Goal: Navigation & Orientation: Find specific page/section

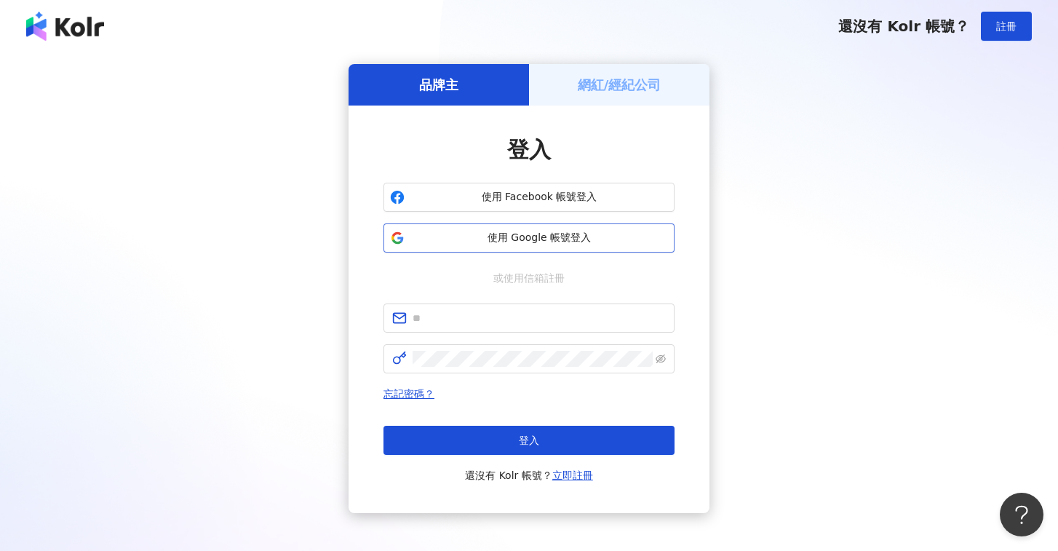
click at [587, 229] on button "使用 Google 帳號登入" at bounding box center [529, 237] width 291 height 29
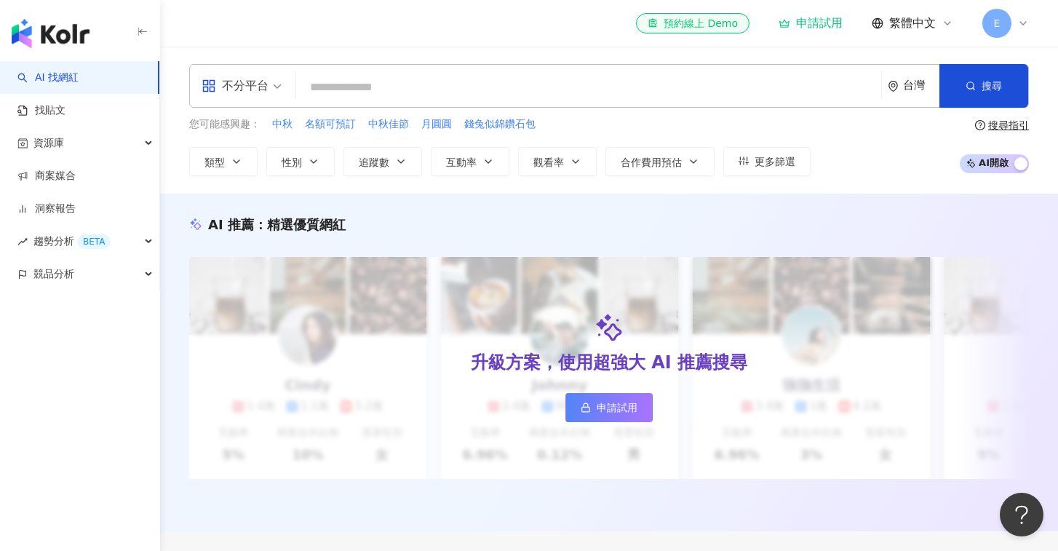
click at [525, 87] on input "search" at bounding box center [588, 88] width 573 height 28
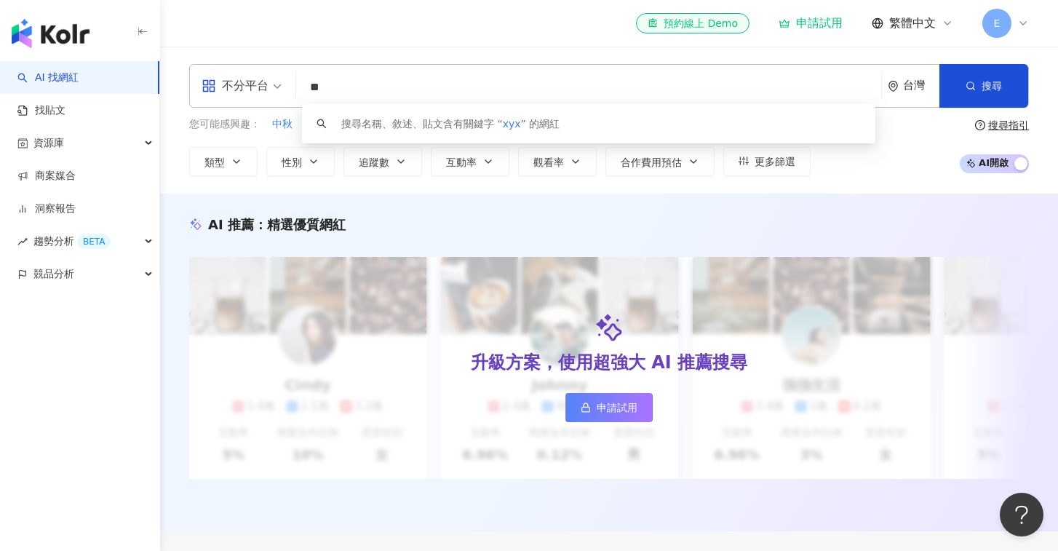
type input "*"
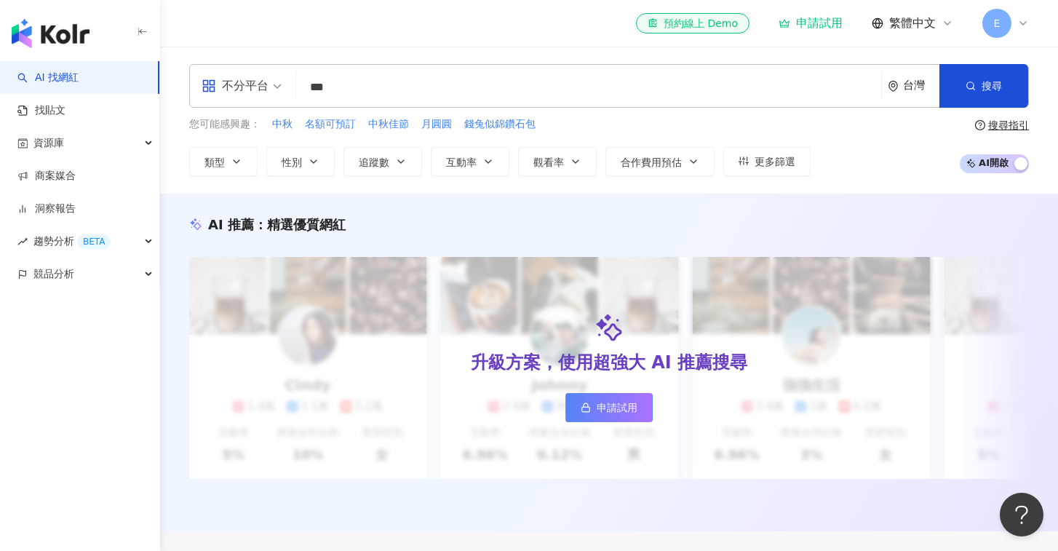
type input "***"
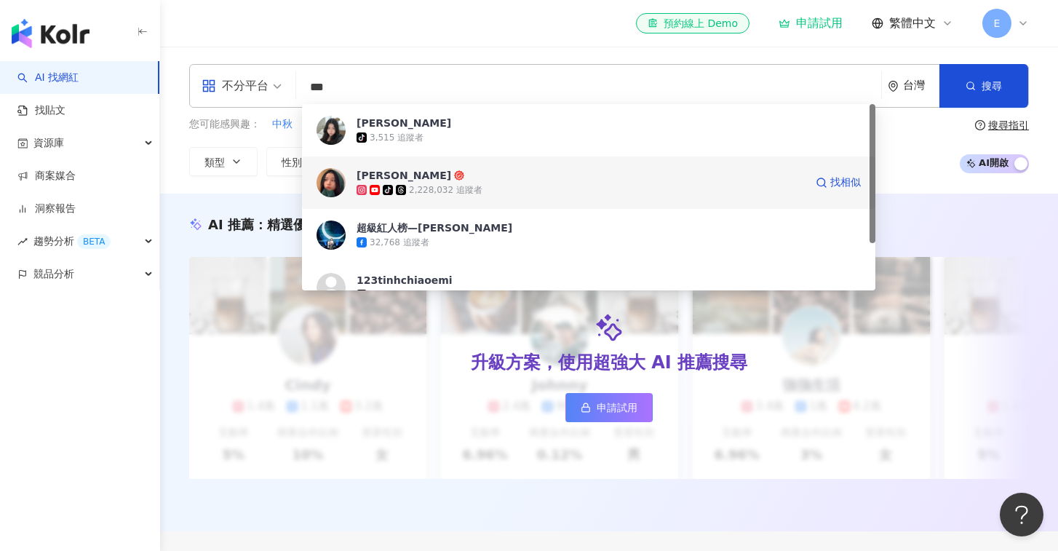
click at [447, 184] on div "2,228,032 追蹤者" at bounding box center [446, 190] width 74 height 12
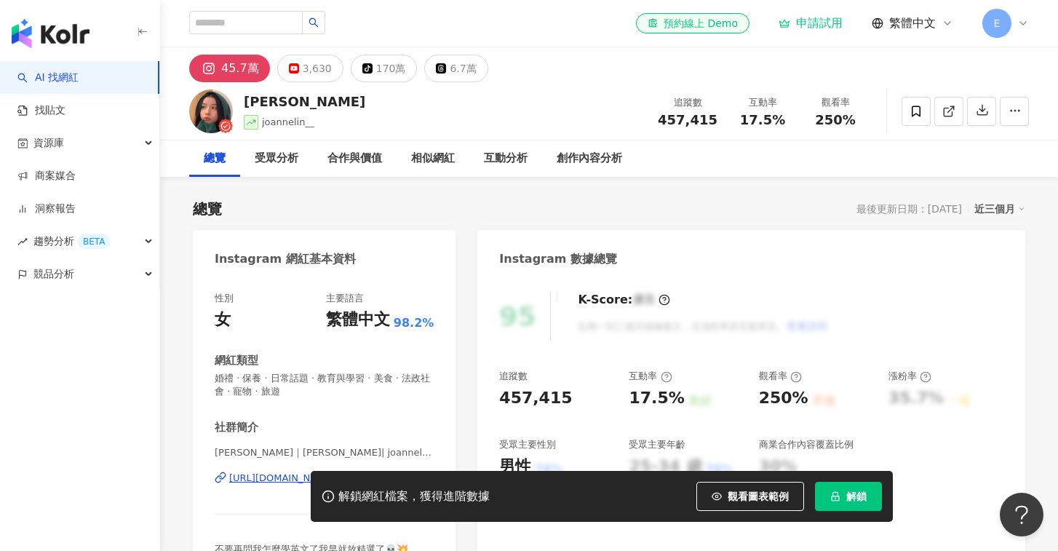
click at [1027, 27] on icon at bounding box center [1023, 23] width 12 height 12
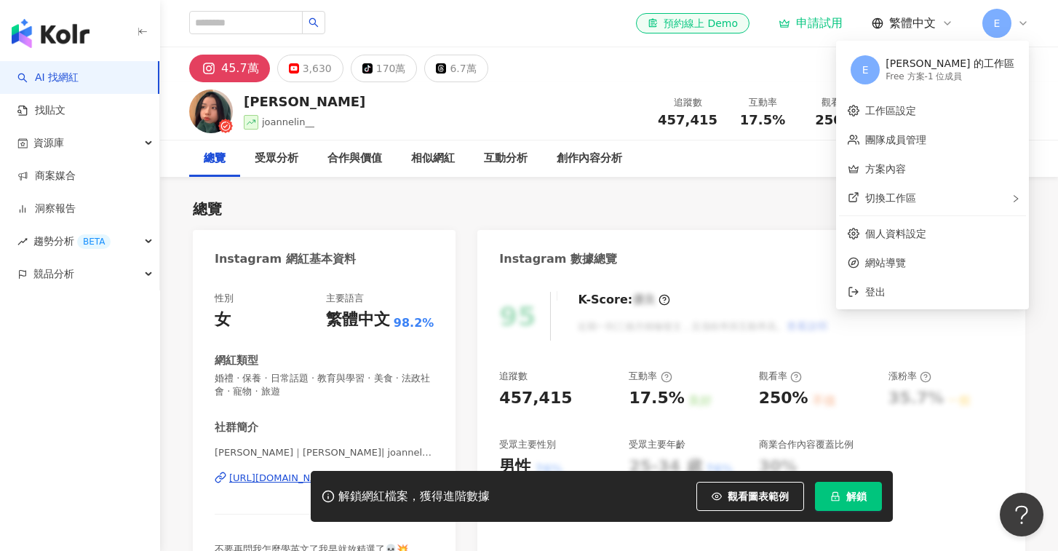
click at [935, 63] on div "[PERSON_NAME] 的工作區" at bounding box center [950, 64] width 129 height 15
click at [905, 72] on div "E [PERSON_NAME] 的工作區 Free 方案 - 1 位成員" at bounding box center [932, 70] width 187 height 52
click at [900, 116] on link "工作區設定" at bounding box center [890, 111] width 51 height 12
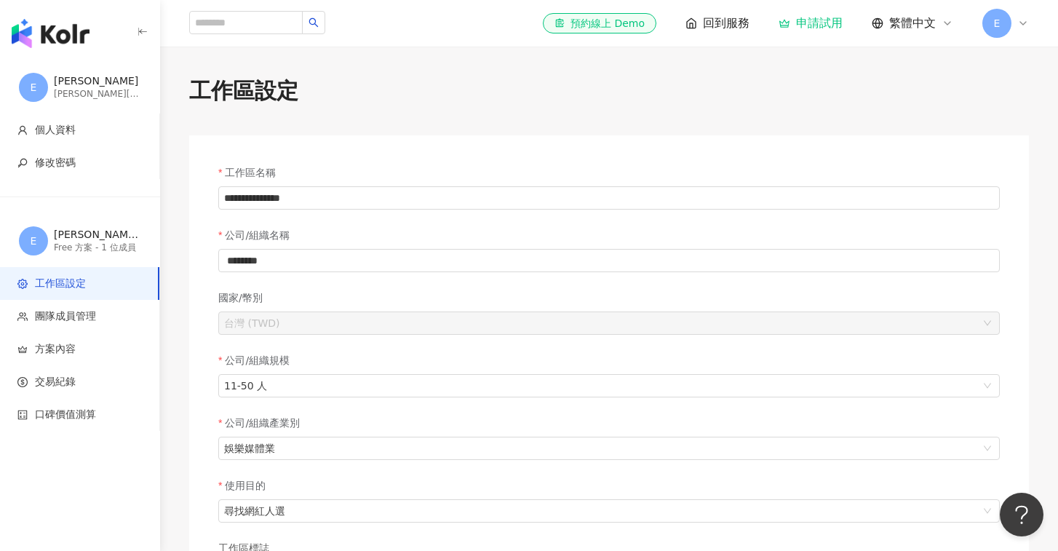
click at [532, 112] on div "**********" at bounding box center [609, 465] width 898 height 779
click at [479, 204] on input "**********" at bounding box center [609, 197] width 782 height 23
click at [460, 138] on div "**********" at bounding box center [609, 494] width 840 height 719
click at [117, 258] on div "E [PERSON_NAME] 的工作區 Free 方案 - 1 位成員" at bounding box center [80, 241] width 160 height 52
click at [116, 243] on div "Free 方案 - 1 位成員" at bounding box center [97, 248] width 87 height 12
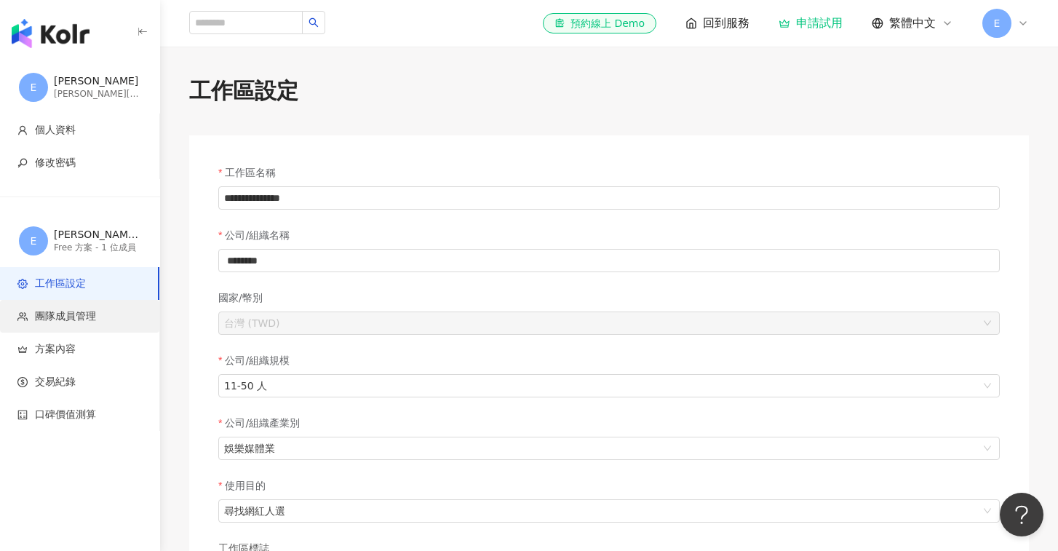
click at [78, 317] on span "團隊成員管理" at bounding box center [65, 316] width 61 height 15
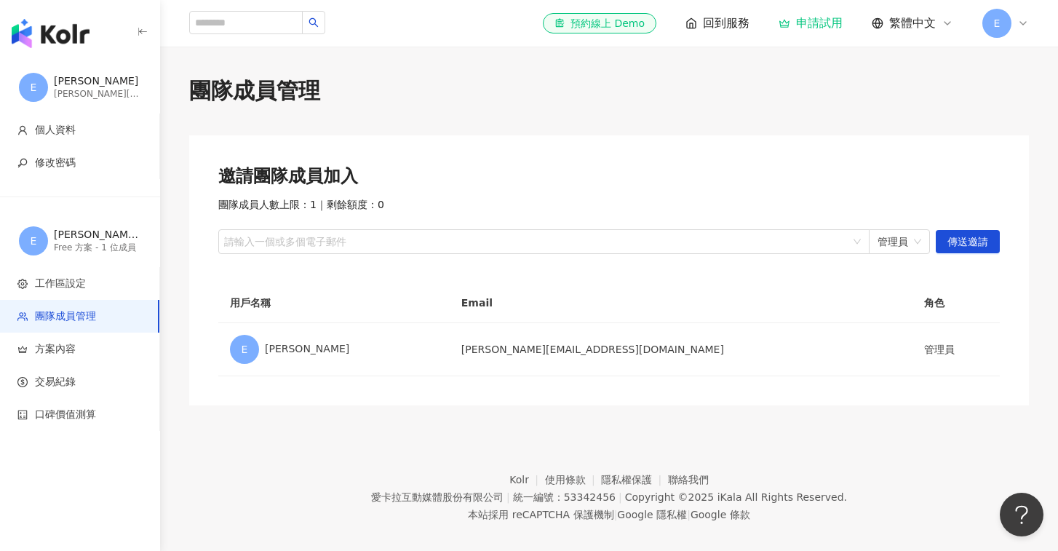
click at [790, 380] on div "邀請團隊成員加入 團隊成員人數上限：1 ｜ 剩餘額度：0 請輸入一個或多個電子郵件 管理員 傳送邀請 用戶名稱 Email 角色 E [PERSON_NAME…" at bounding box center [609, 270] width 840 height 270
click at [631, 406] on footer "Kolr 使用條款 隱私權保護 聯絡我們 愛[PERSON_NAME]互動媒體股份有限公司 | 統一編號：53342456 | Copyright © 202…" at bounding box center [609, 486] width 898 height 162
click at [1010, 33] on div "E" at bounding box center [1005, 23] width 47 height 29
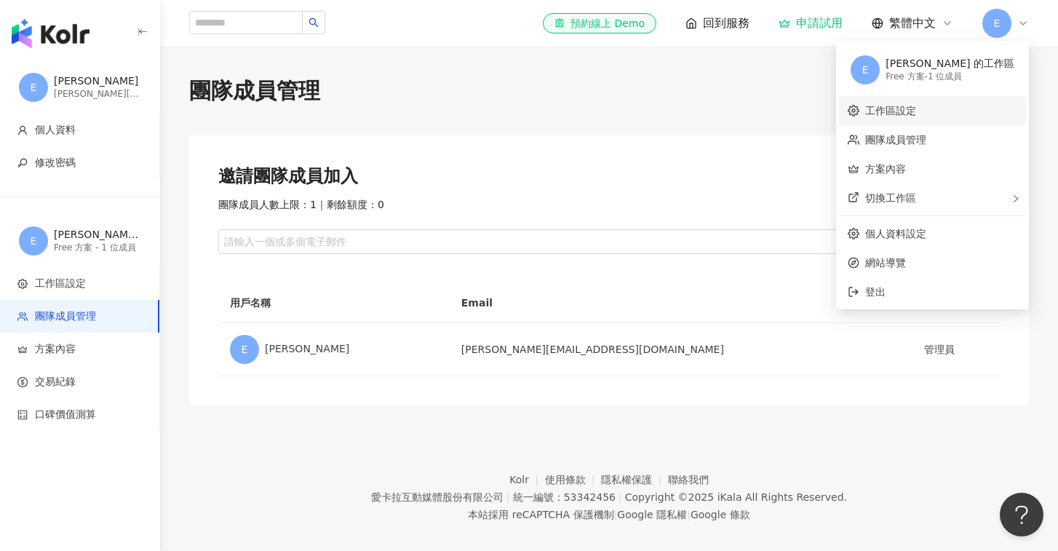
click at [916, 105] on link "工作區設定" at bounding box center [890, 111] width 51 height 12
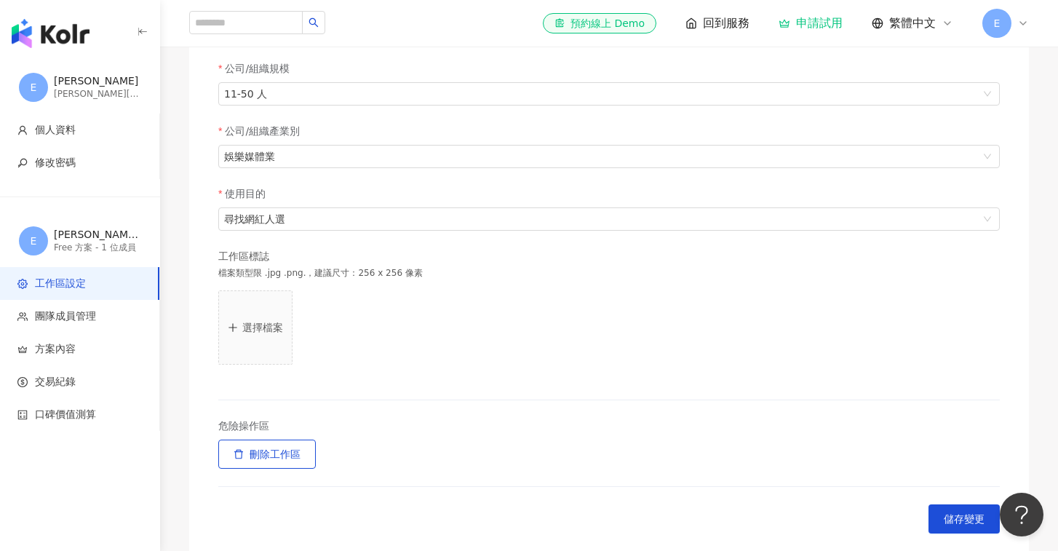
scroll to position [311, 0]
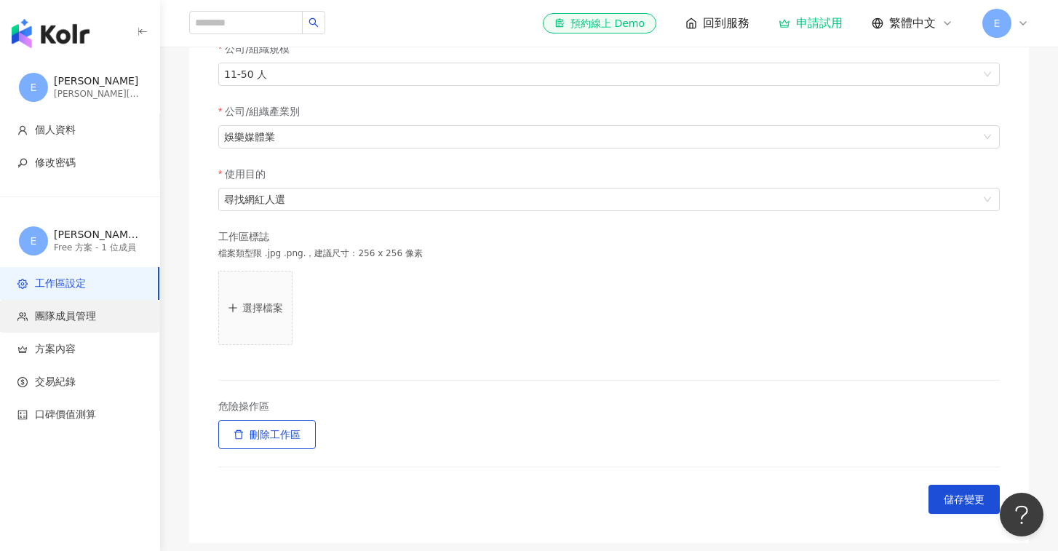
click at [103, 319] on span "團隊成員管理" at bounding box center [82, 316] width 130 height 15
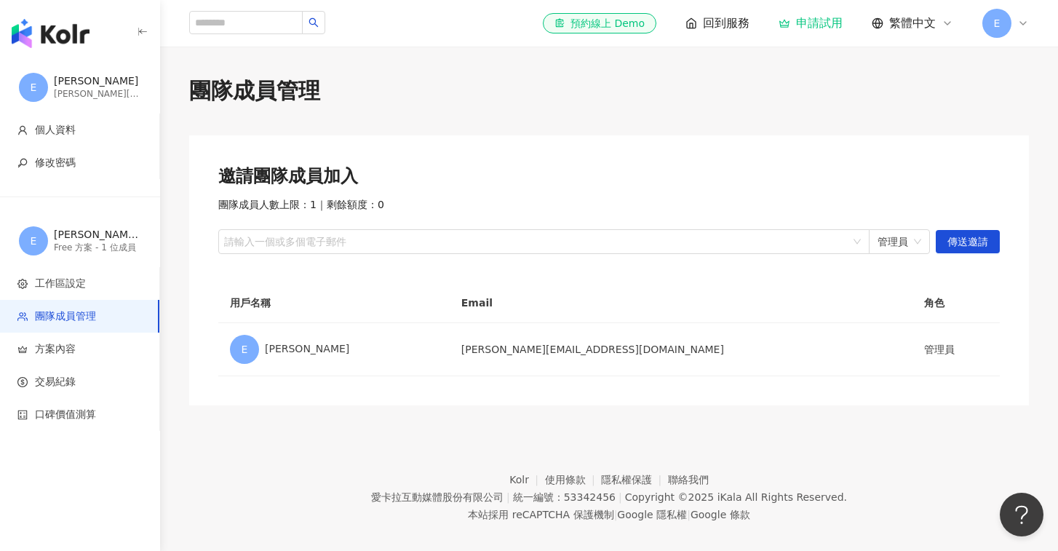
click at [1017, 34] on div "E" at bounding box center [1005, 23] width 47 height 29
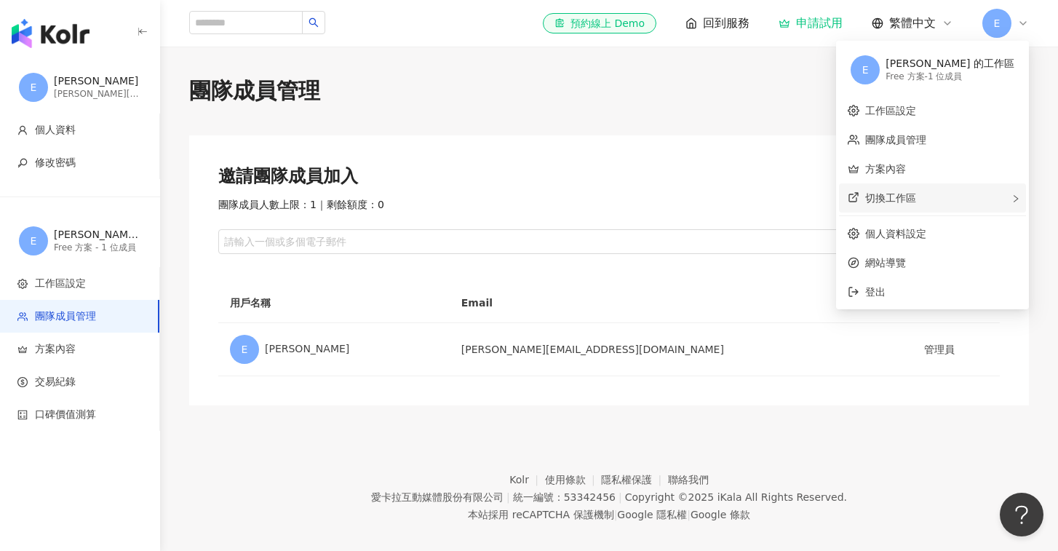
click at [951, 195] on div "切換工作區" at bounding box center [932, 197] width 187 height 29
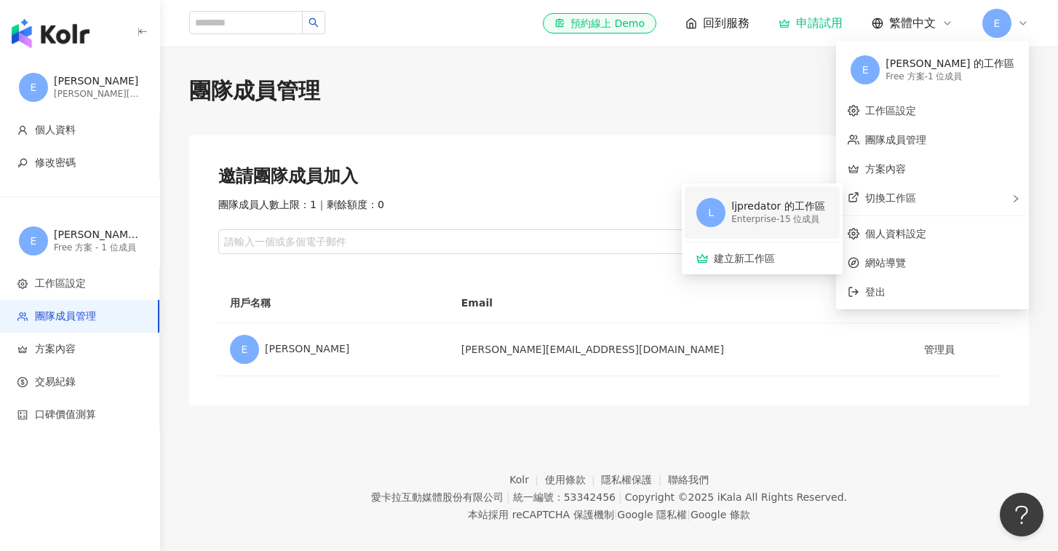
click at [817, 215] on div "Enterprise - 15 位成員" at bounding box center [777, 219] width 93 height 12
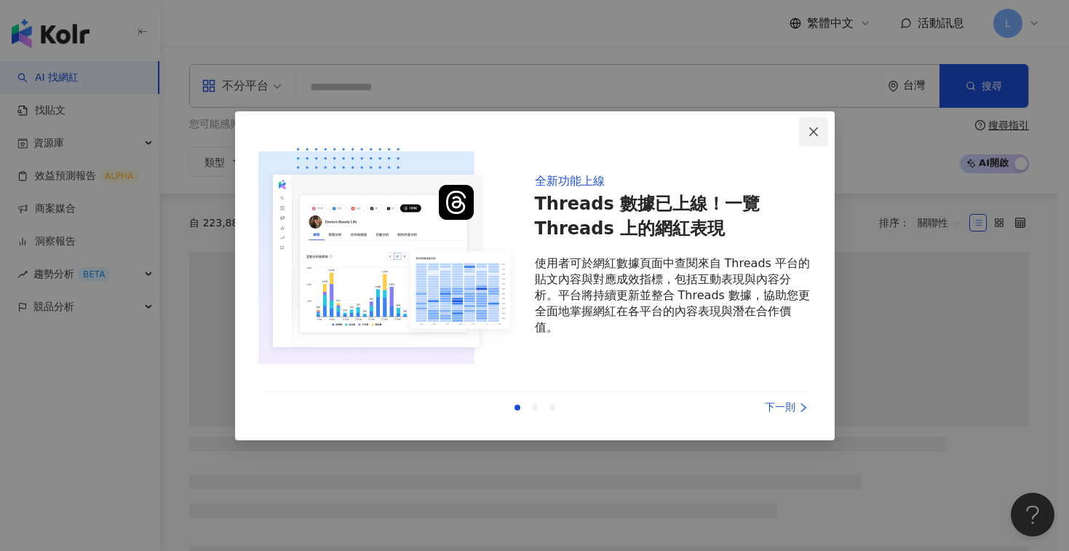
click at [814, 138] on button "Close" at bounding box center [813, 131] width 29 height 29
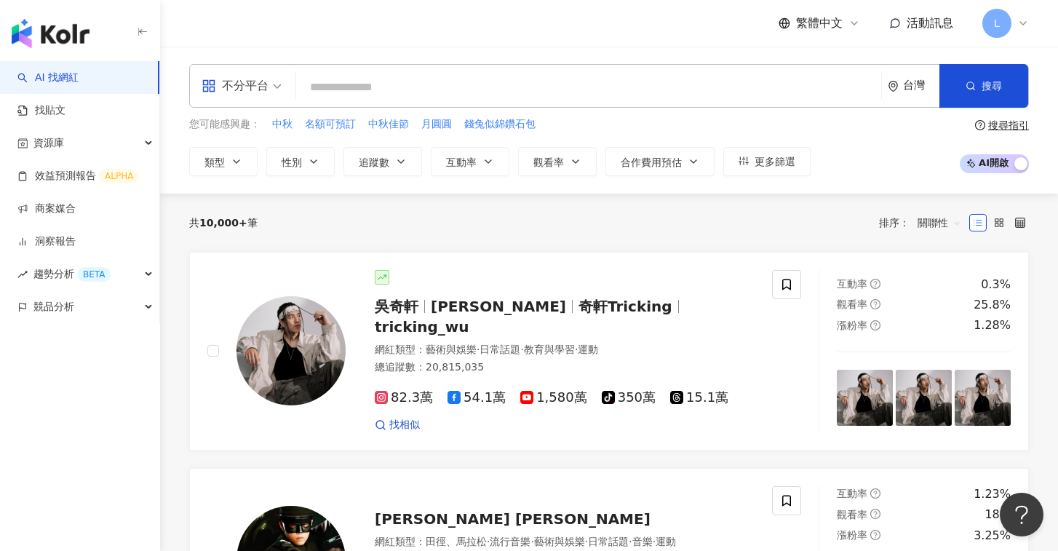
click at [1017, 26] on icon at bounding box center [1023, 23] width 12 height 12
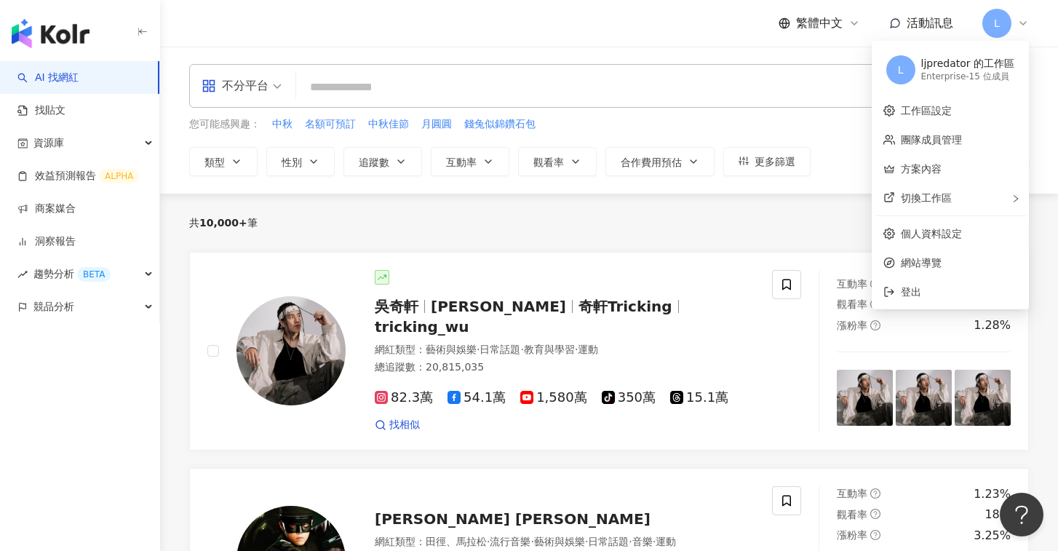
click at [656, 93] on input "search" at bounding box center [588, 88] width 573 height 28
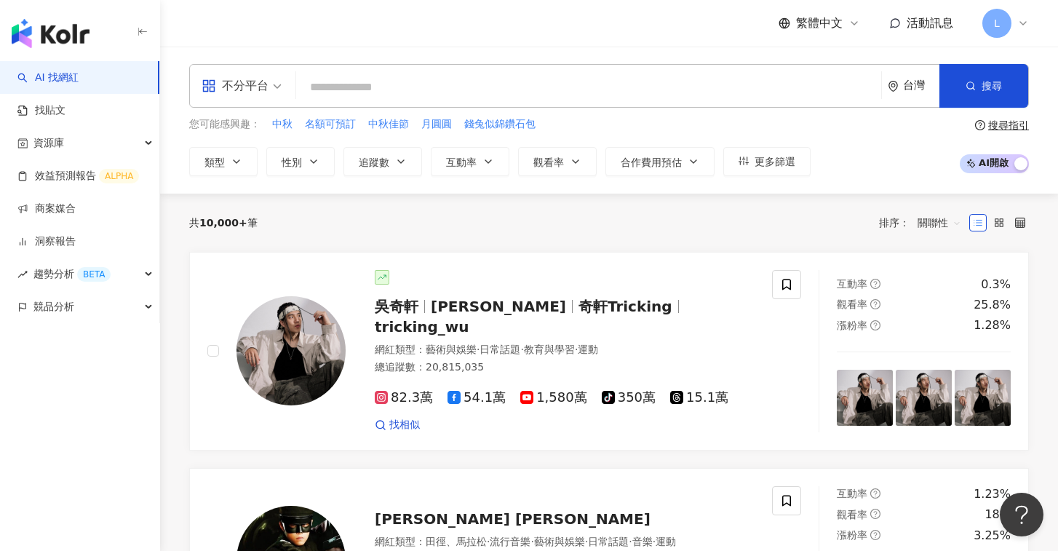
click at [656, 93] on input "search" at bounding box center [588, 88] width 573 height 28
click at [624, 92] on input "search" at bounding box center [588, 88] width 573 height 28
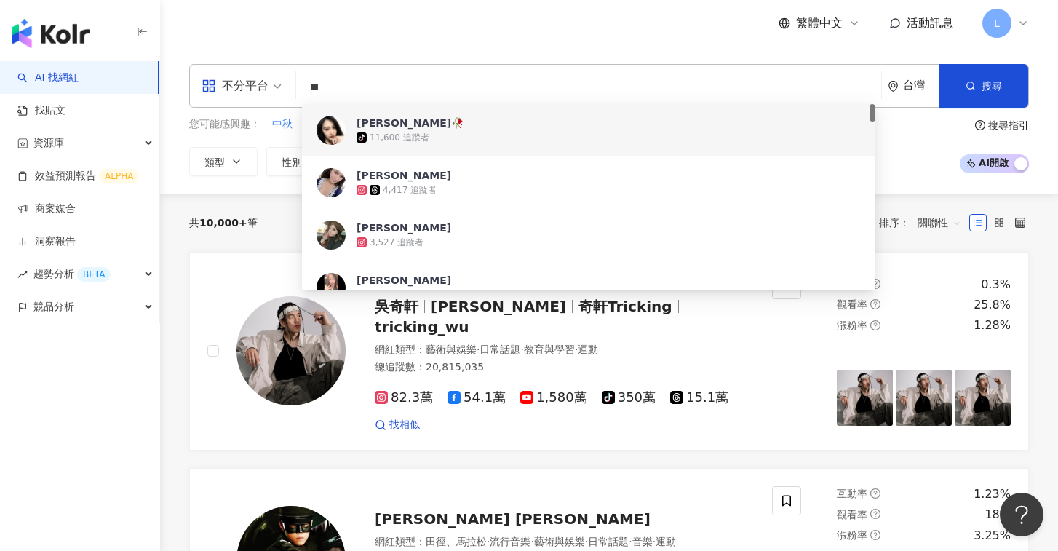
click at [311, 86] on input "**" at bounding box center [588, 88] width 573 height 28
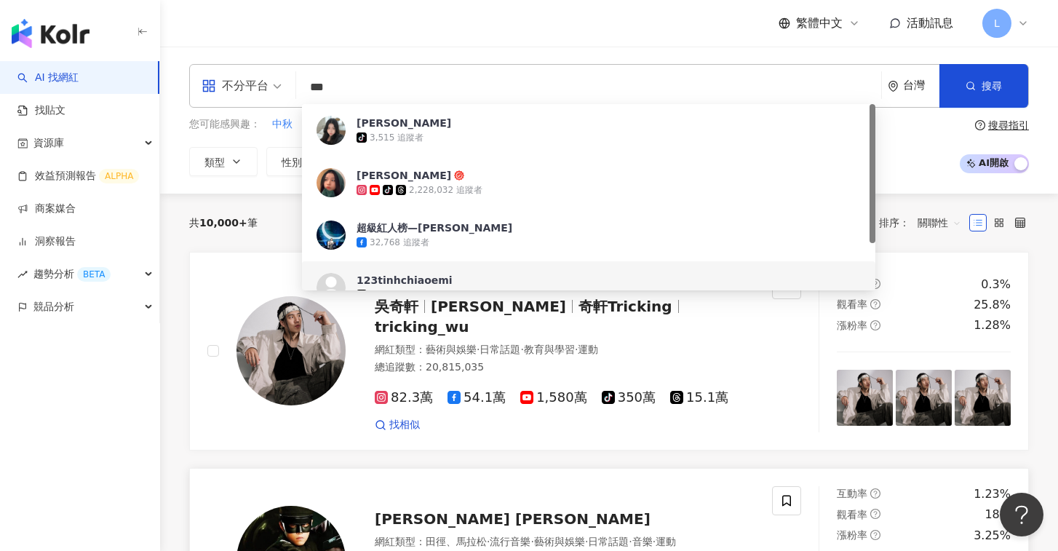
type input "***"
